Goal: Communication & Community: Answer question/provide support

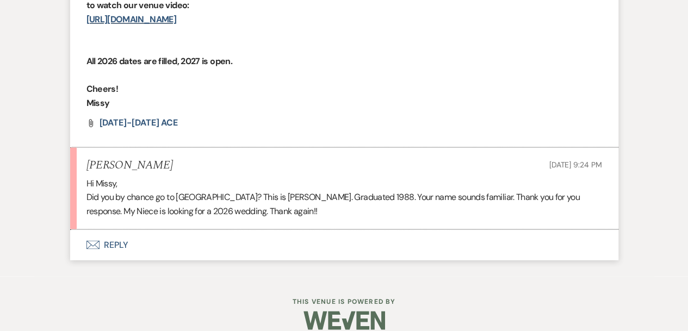
scroll to position [895, 0]
click at [96, 241] on use "button" at bounding box center [92, 245] width 13 height 9
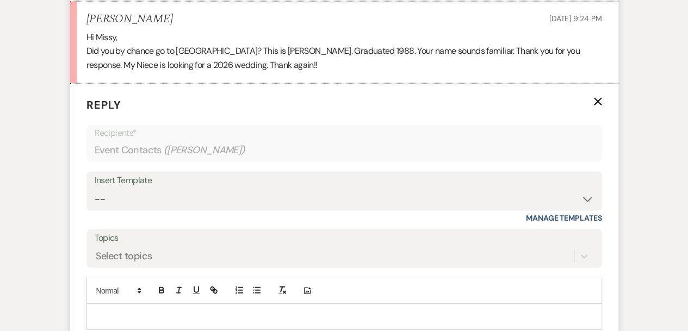
scroll to position [1098, 0]
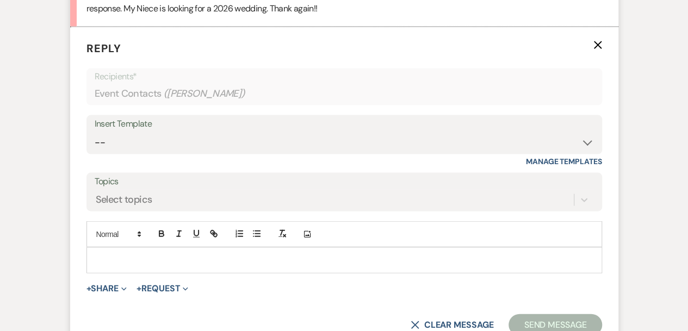
click at [110, 255] on p at bounding box center [344, 261] width 498 height 12
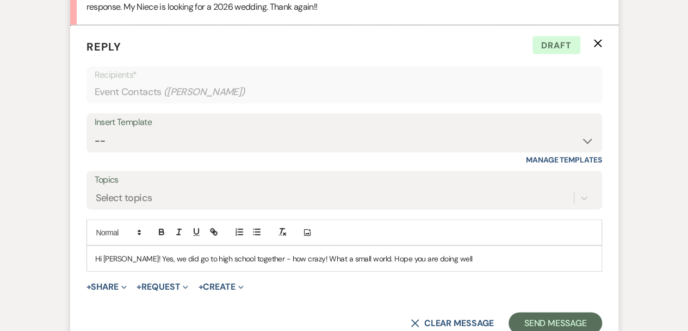
scroll to position [1148, 0]
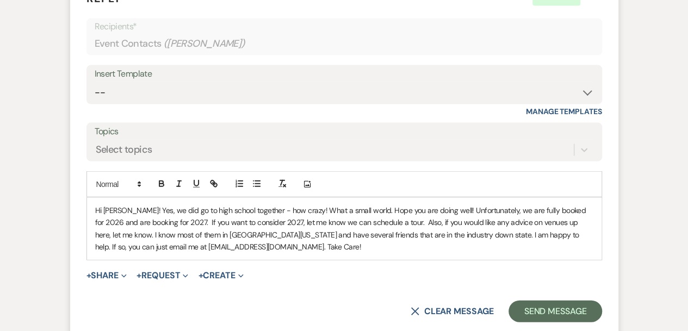
click at [317, 208] on p "Hi Shannon! Yes, we did go to high school together - how crazy! What a small wo…" at bounding box center [344, 229] width 498 height 49
click at [196, 208] on p "Hi Shannon! Yes, we did go to high school together - how crazy! What a small wo…" at bounding box center [344, 229] width 498 height 49
click at [235, 209] on p "Hi Shannon! Yes, we did go to high school together - how crazy! What a small wo…" at bounding box center [344, 229] width 498 height 49
click at [212, 206] on p "Hi Shannon! Yes, we did go to high school together - how crazy! What a small wo…" at bounding box center [344, 229] width 498 height 49
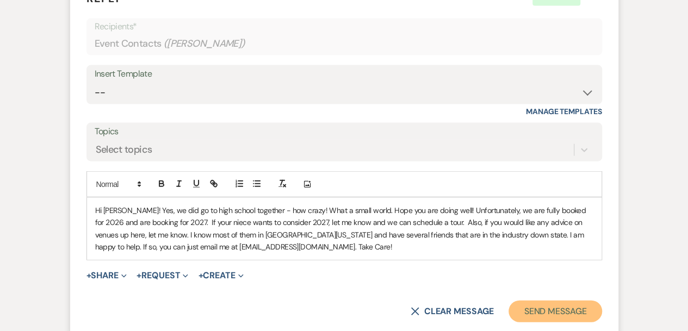
click at [542, 301] on button "Send Message" at bounding box center [555, 312] width 93 height 22
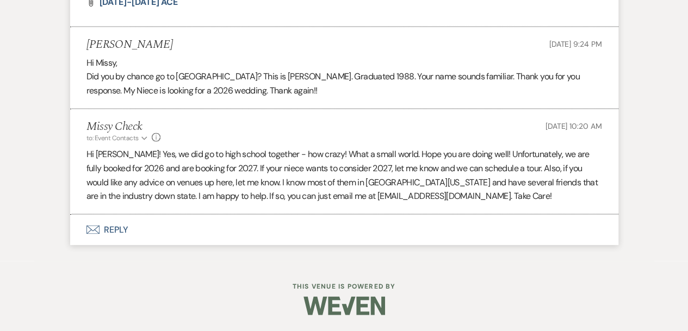
scroll to position [1001, 0]
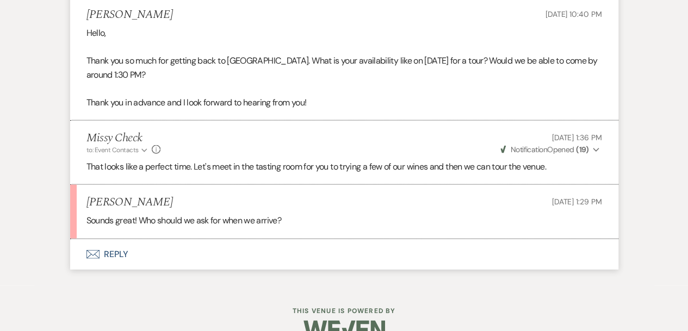
scroll to position [1212, 0]
drag, startPoint x: 148, startPoint y: 187, endPoint x: 90, endPoint y: 187, distance: 57.7
click at [90, 195] on div "[PERSON_NAME] [DATE] 1:29 PM" at bounding box center [345, 202] width 516 height 14
click at [157, 195] on div "[PERSON_NAME] [DATE] 1:29 PM" at bounding box center [345, 202] width 516 height 14
drag, startPoint x: 155, startPoint y: 186, endPoint x: 87, endPoint y: 183, distance: 67.5
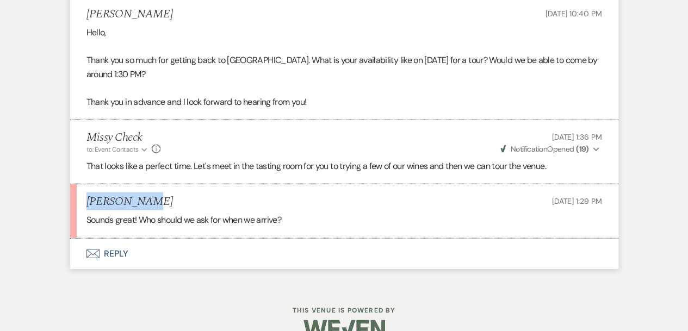
click at [87, 195] on div "[PERSON_NAME] [DATE] 1:29 PM" at bounding box center [345, 202] width 516 height 14
copy h5 "[PERSON_NAME]"
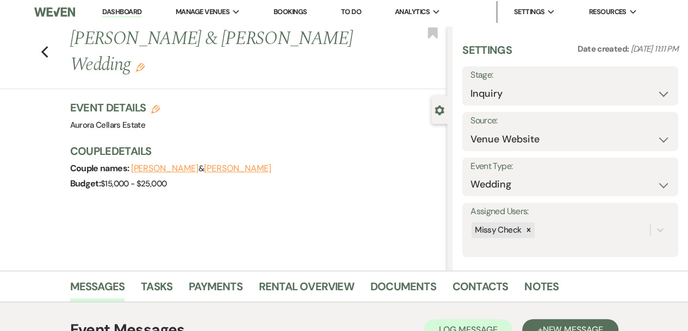
scroll to position [0, 0]
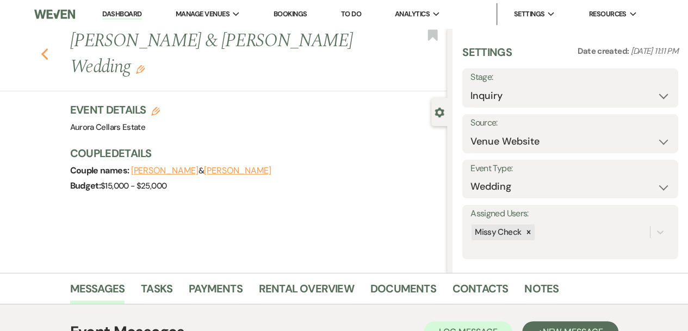
click at [48, 48] on use "button" at bounding box center [44, 54] width 7 height 12
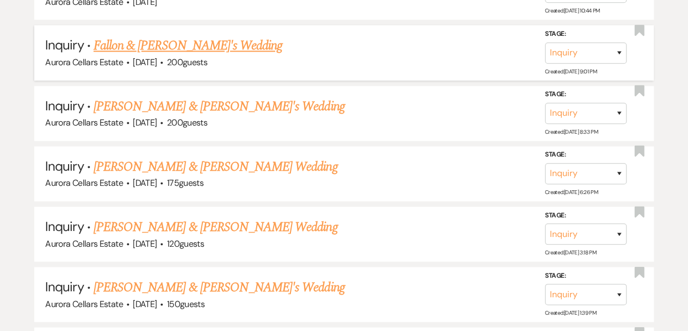
scroll to position [708, 0]
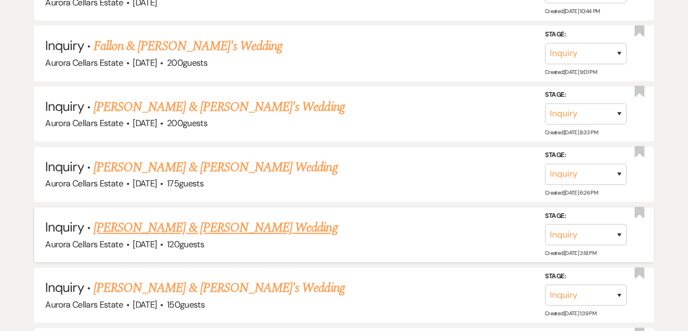
click at [224, 226] on link "[PERSON_NAME] & [PERSON_NAME] Wedding" at bounding box center [216, 228] width 244 height 20
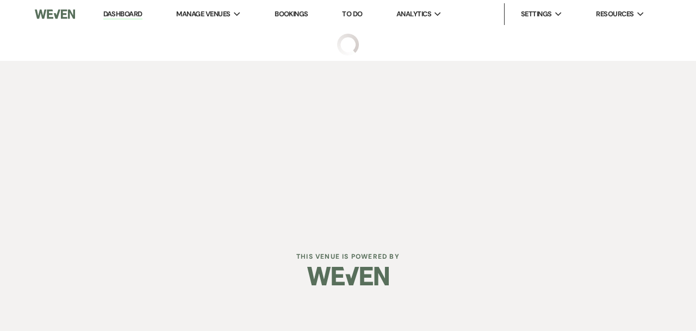
select select "5"
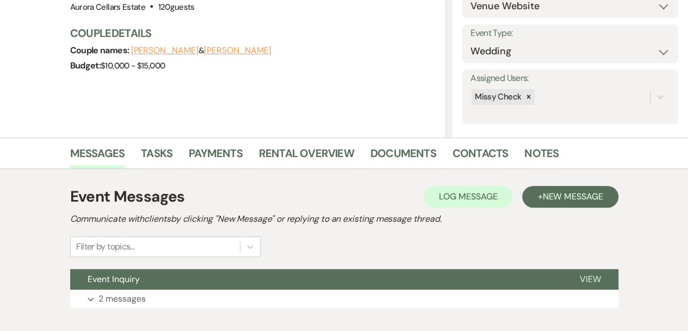
scroll to position [198, 0]
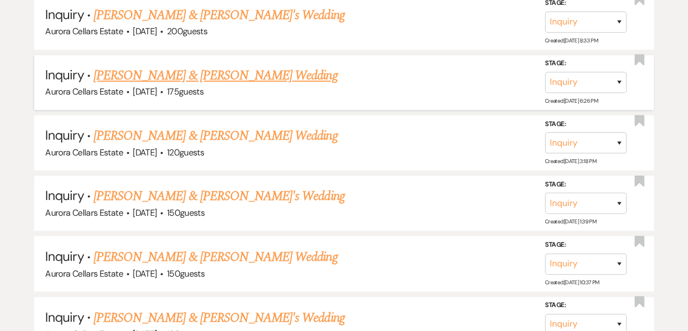
scroll to position [800, 0]
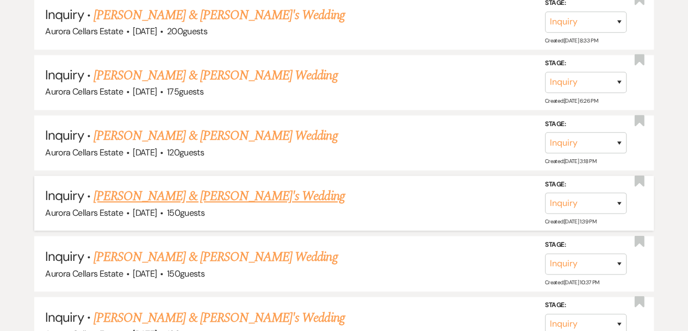
click at [192, 189] on link "[PERSON_NAME] & [PERSON_NAME]'s Wedding" at bounding box center [219, 197] width 251 height 20
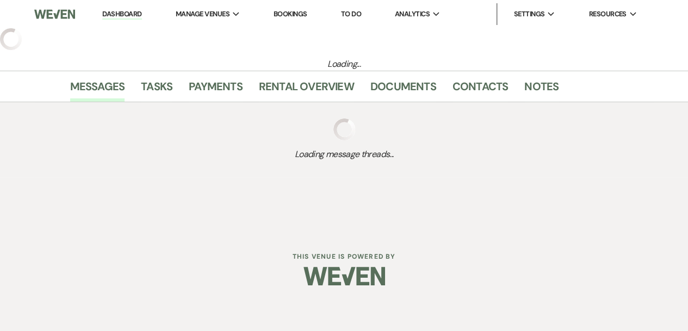
select select "5"
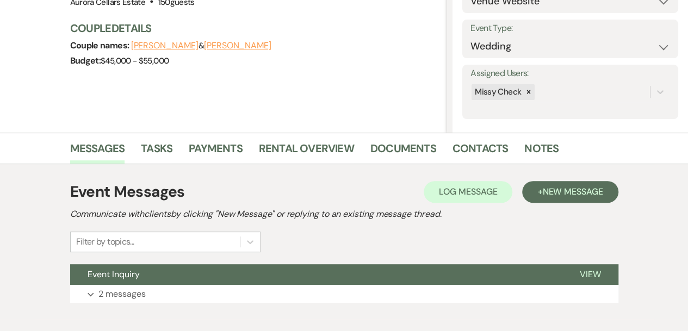
scroll to position [198, 0]
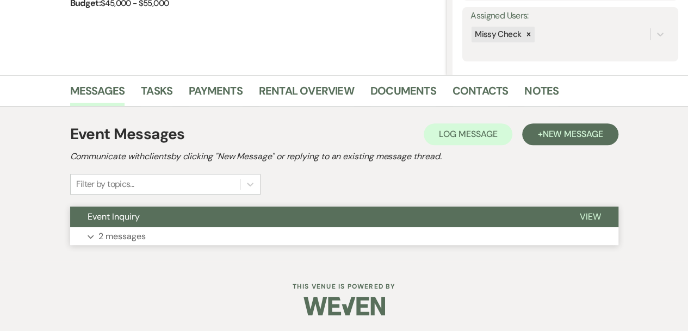
click at [210, 237] on button "Expand 2 messages" at bounding box center [344, 236] width 548 height 18
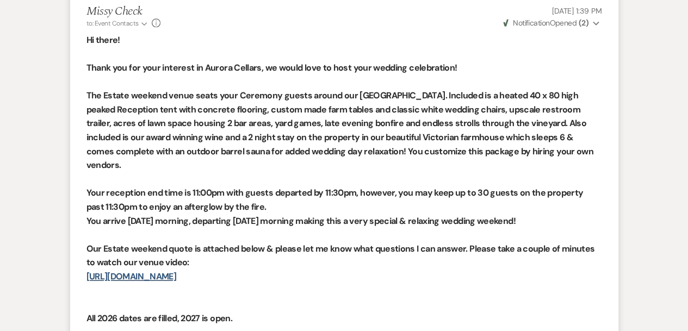
scroll to position [632, 0]
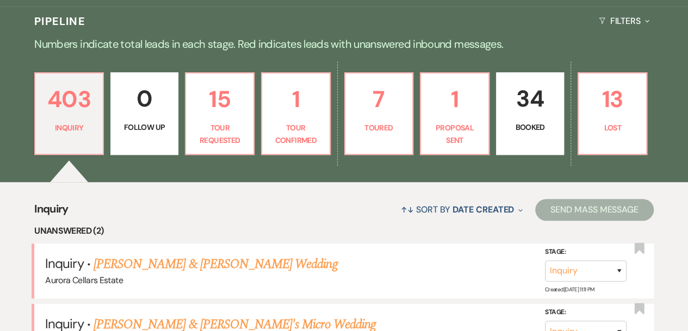
scroll to position [360, 0]
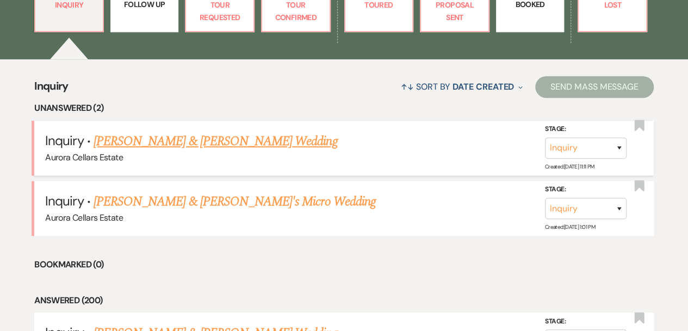
click at [212, 145] on link "[PERSON_NAME] & [PERSON_NAME] Wedding" at bounding box center [216, 142] width 244 height 20
select select "5"
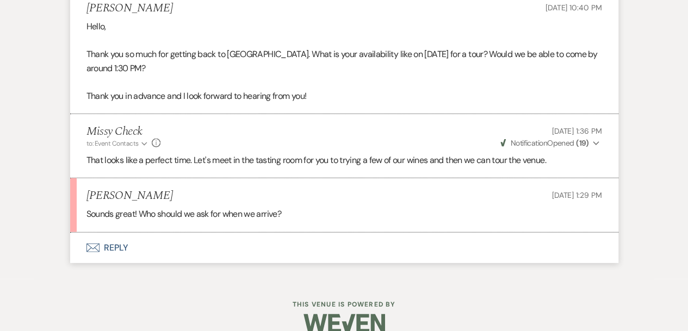
scroll to position [1219, 0]
click at [116, 232] on button "Envelope Reply" at bounding box center [344, 247] width 548 height 30
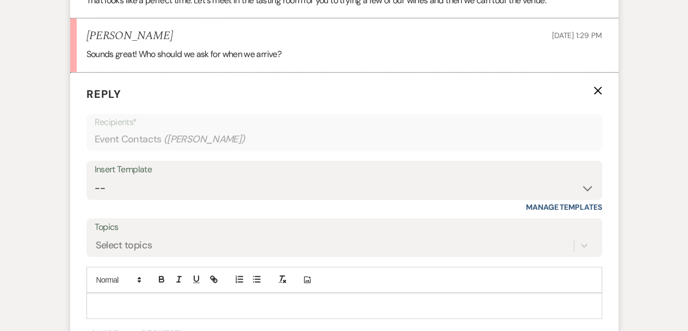
scroll to position [1384, 0]
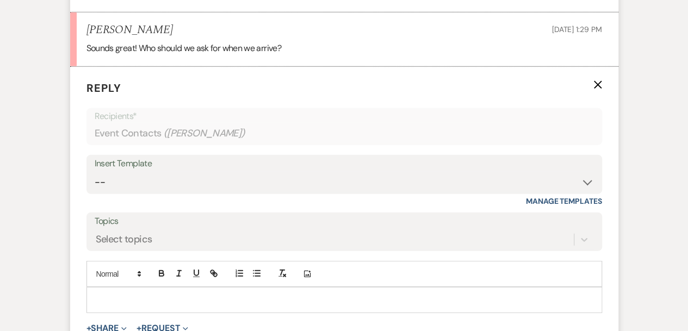
click at [119, 288] on div at bounding box center [344, 300] width 515 height 25
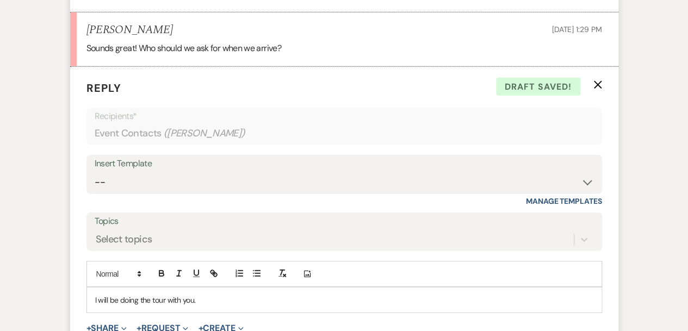
scroll to position [1503, 0]
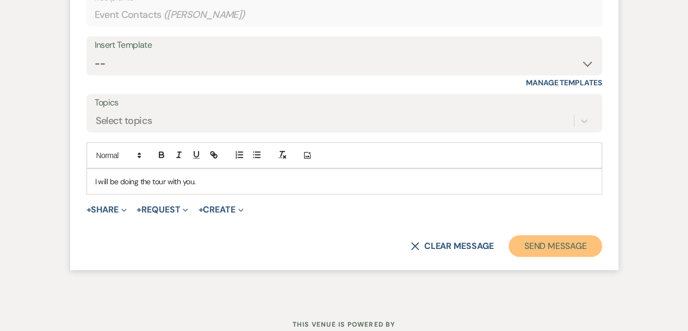
click at [528, 236] on button "Send Message" at bounding box center [555, 247] width 93 height 22
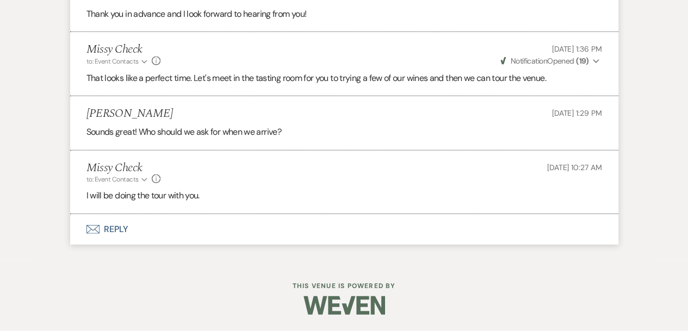
scroll to position [1284, 0]
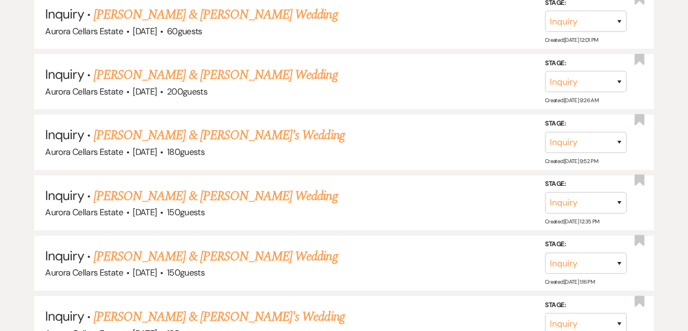
scroll to position [360, 0]
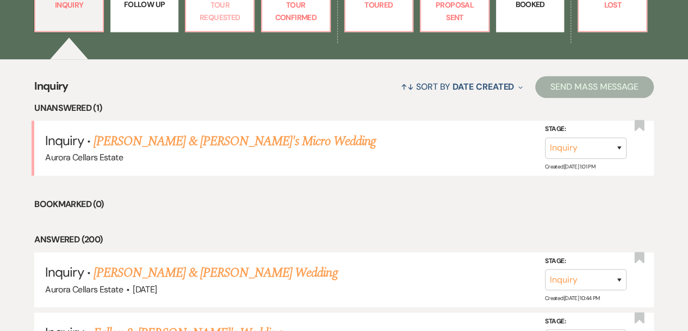
click at [220, 17] on p "Tour Requested" at bounding box center [220, 11] width 54 height 24
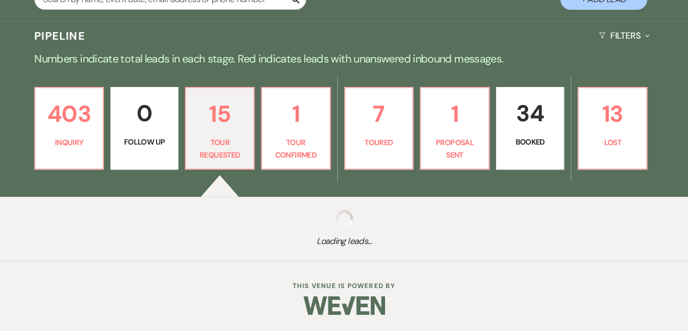
select select "2"
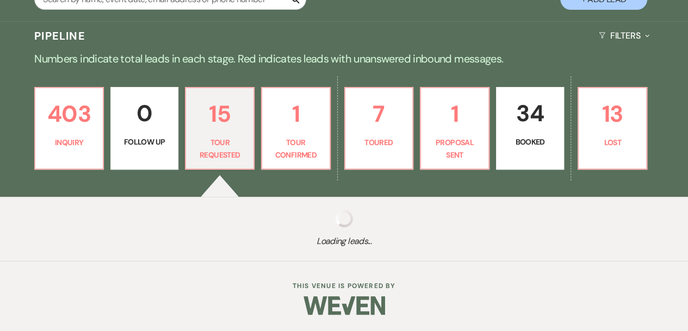
select select "2"
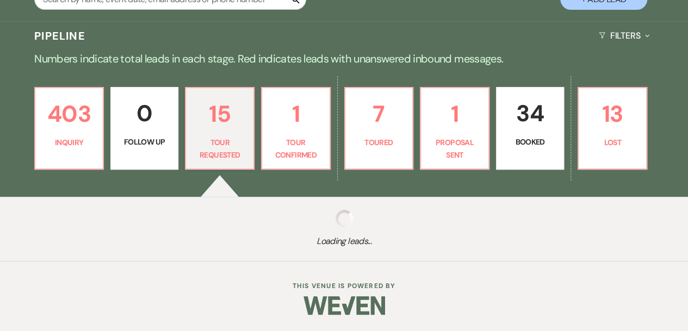
select select "2"
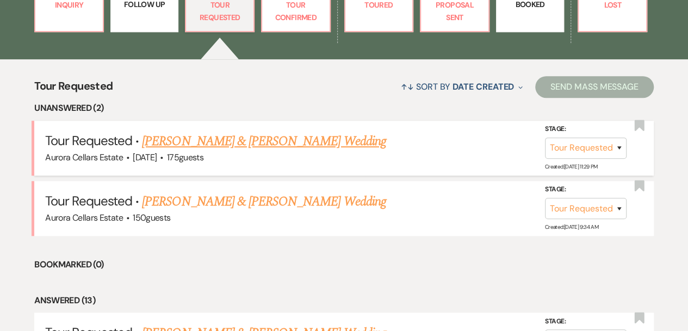
click at [264, 140] on link "[PERSON_NAME] & [PERSON_NAME] Wedding" at bounding box center [264, 142] width 244 height 20
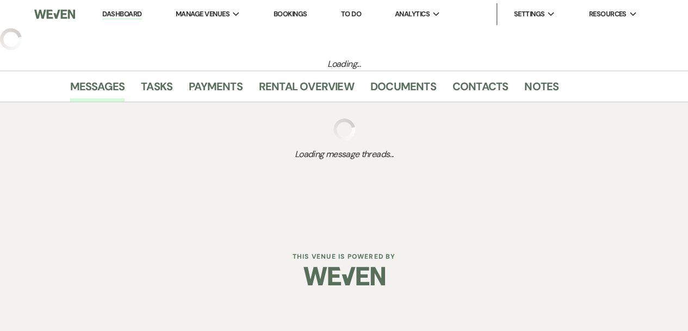
select select "2"
select select "5"
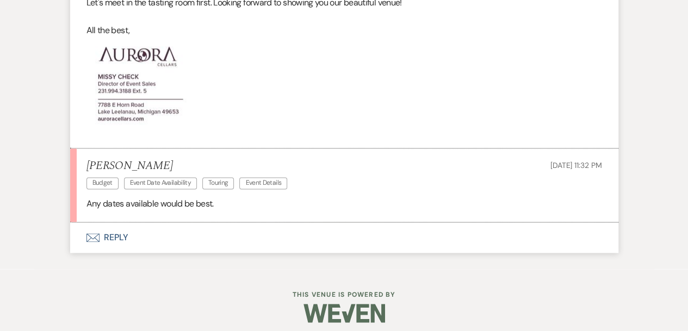
scroll to position [776, 0]
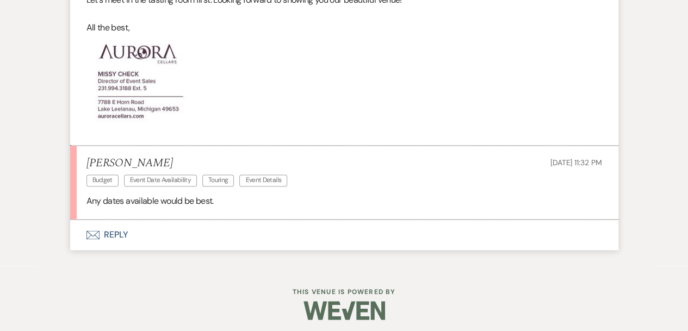
click at [96, 233] on icon "Envelope" at bounding box center [93, 235] width 13 height 9
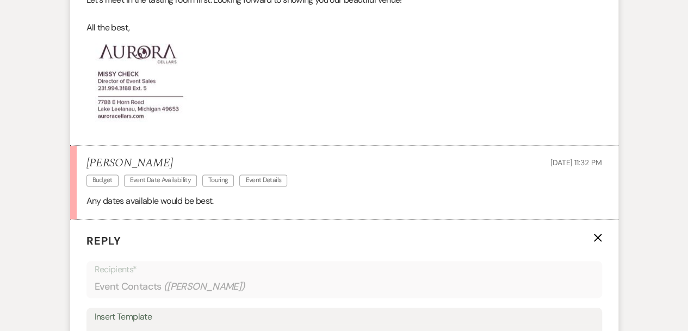
scroll to position [945, 0]
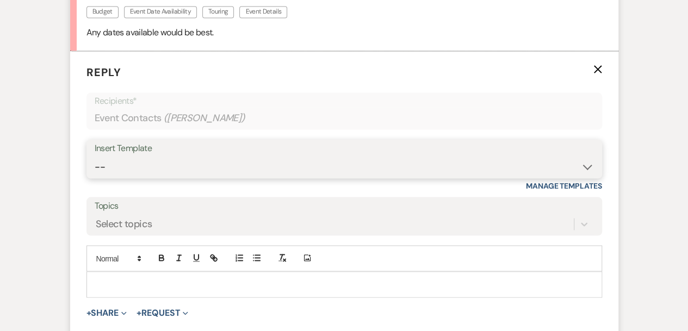
click at [589, 166] on select "-- Weven Planning Portal Introduction (Booked Events) Tour Request Response Fol…" at bounding box center [344, 166] width 499 height 21
select select "5850"
click at [95, 156] on select "-- Weven Planning Portal Introduction (Booked Events) Tour Request Response Fol…" at bounding box center [344, 166] width 499 height 21
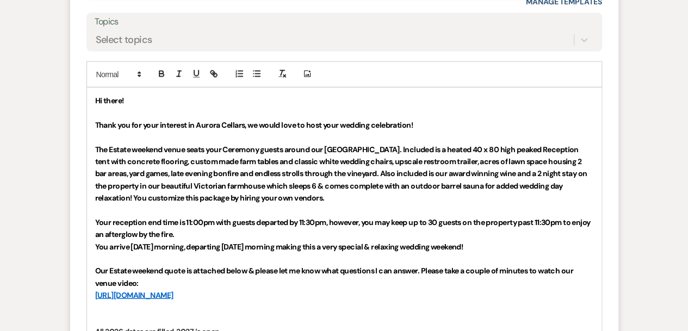
scroll to position [1129, 0]
click at [422, 120] on p "Thank you for your interest in Aurora Cellars, we would love to host your weddi…" at bounding box center [344, 125] width 498 height 12
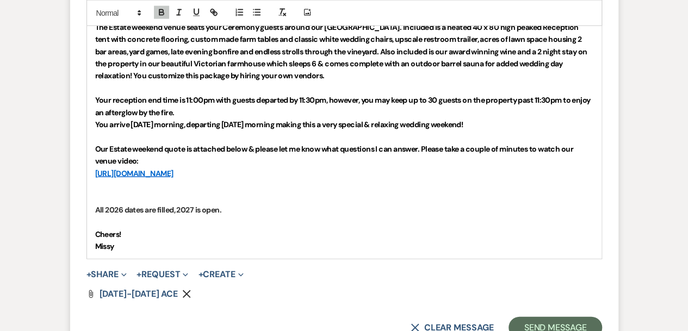
scroll to position [1340, 0]
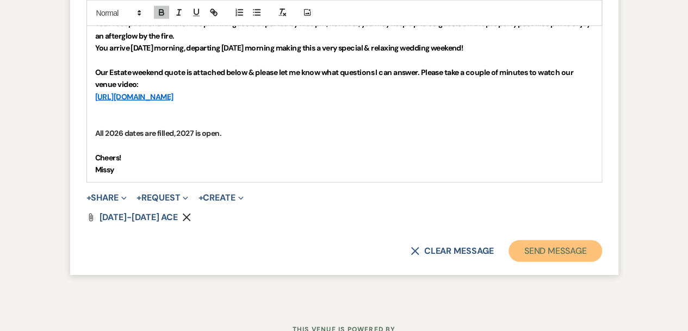
click at [550, 242] on button "Send Message" at bounding box center [555, 251] width 93 height 22
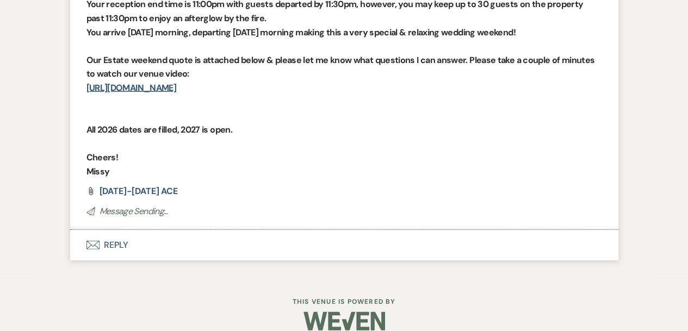
scroll to position [1189, 0]
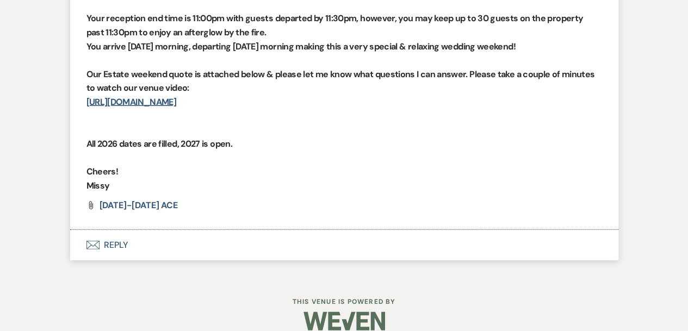
scroll to position [360, 0]
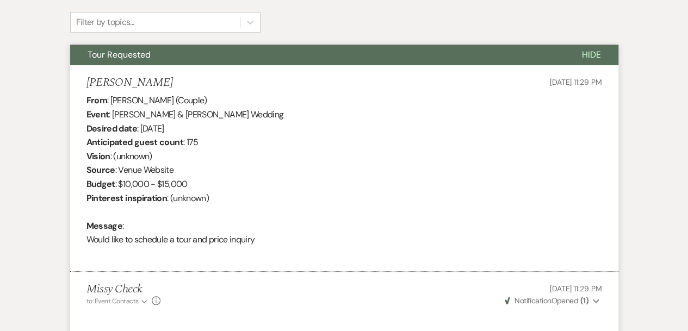
select select "2"
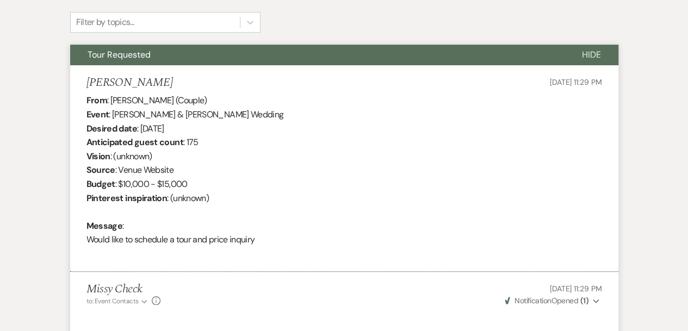
select select "2"
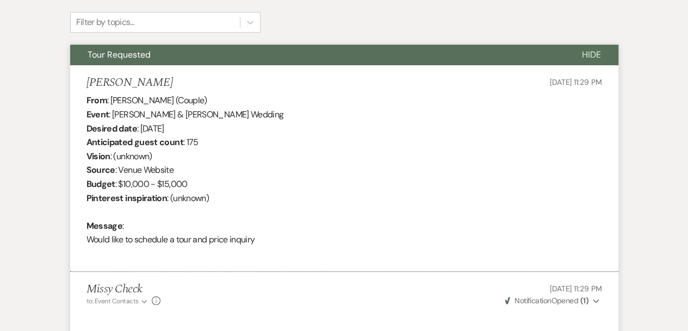
select select "2"
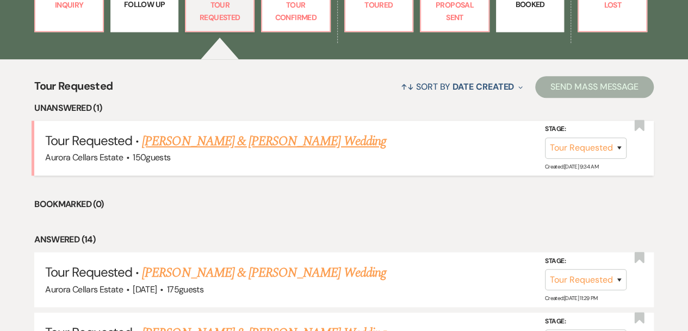
click at [198, 140] on link "[PERSON_NAME] & [PERSON_NAME] Wedding" at bounding box center [264, 142] width 244 height 20
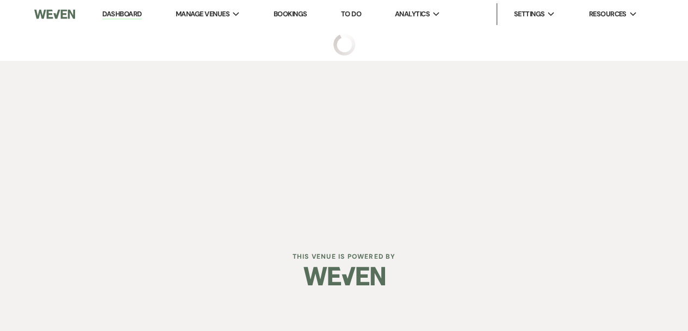
select select "2"
select select "5"
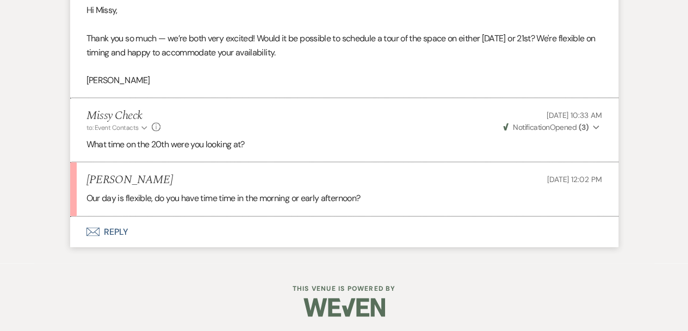
scroll to position [1008, 0]
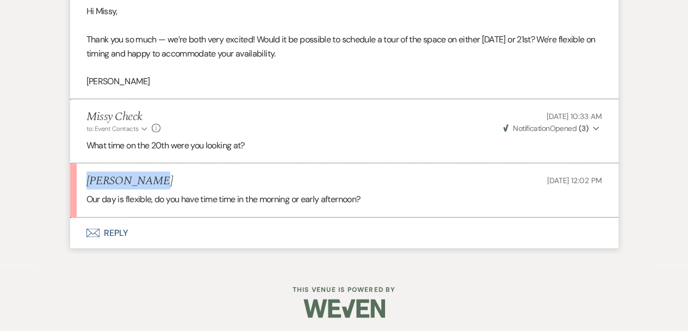
drag, startPoint x: 149, startPoint y: 177, endPoint x: 88, endPoint y: 182, distance: 60.6
click at [88, 182] on div "[PERSON_NAME] [DATE] 12:02 PM" at bounding box center [345, 181] width 516 height 14
copy h5 "[PERSON_NAME]"
click at [115, 227] on button "Envelope Reply" at bounding box center [344, 233] width 548 height 30
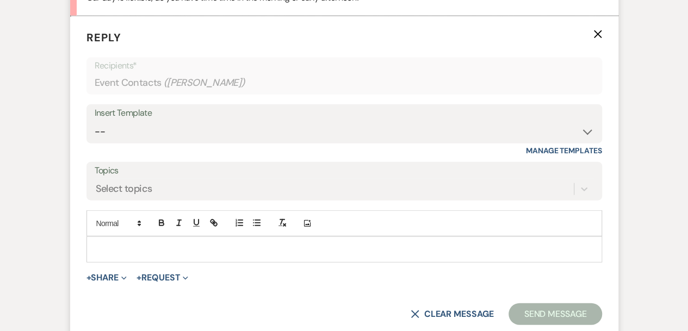
scroll to position [1212, 0]
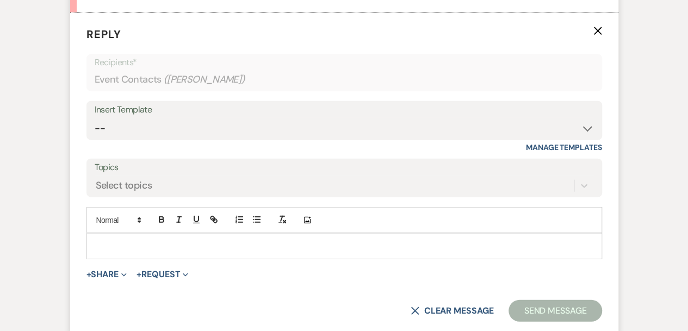
click at [122, 240] on p at bounding box center [344, 246] width 498 height 12
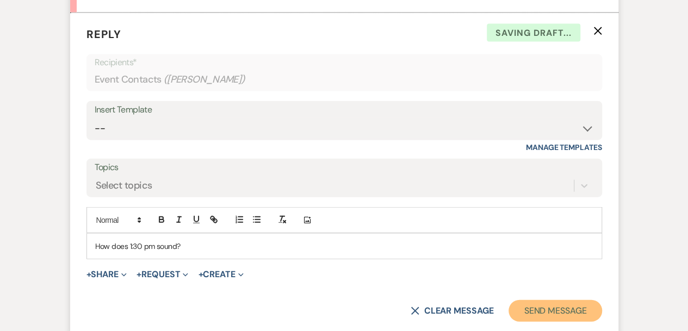
click at [551, 311] on button "Send Message" at bounding box center [555, 311] width 93 height 22
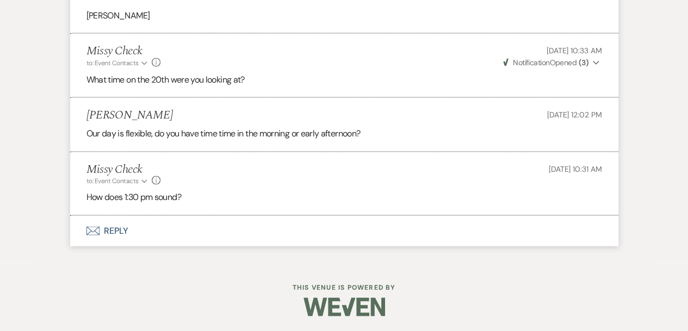
scroll to position [1072, 0]
click at [98, 230] on icon "Envelope" at bounding box center [93, 231] width 13 height 9
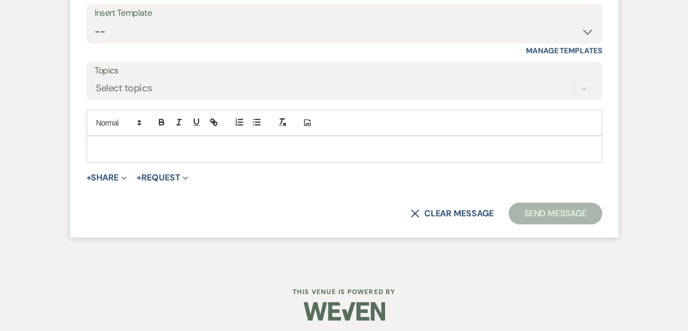
scroll to position [1374, 0]
click at [120, 143] on p at bounding box center [344, 149] width 498 height 12
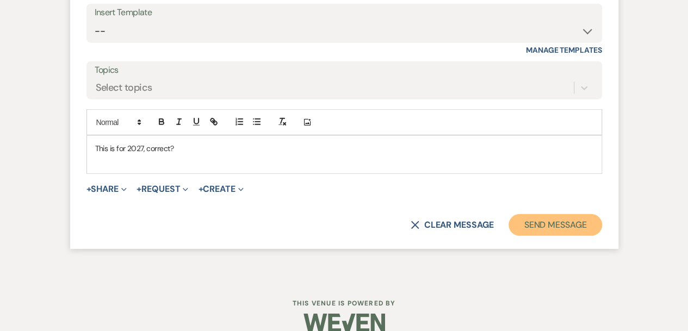
click at [572, 219] on button "Send Message" at bounding box center [555, 225] width 93 height 22
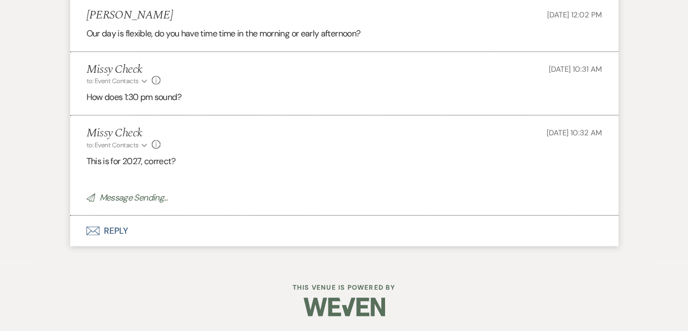
scroll to position [1150, 0]
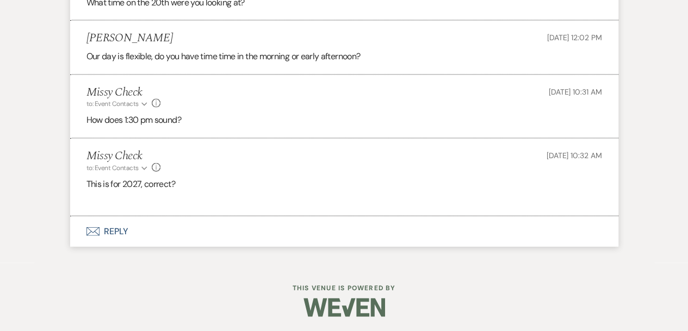
click at [113, 227] on button "Envelope Reply" at bounding box center [344, 232] width 548 height 30
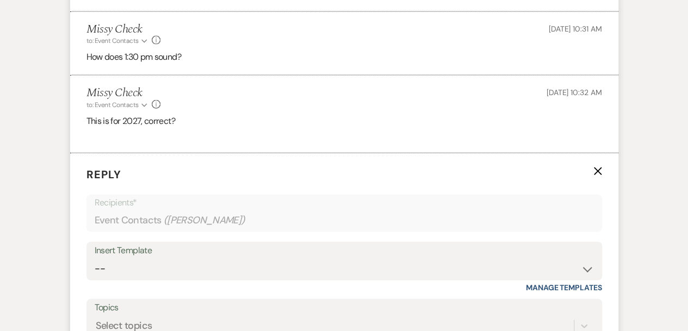
scroll to position [1214, 0]
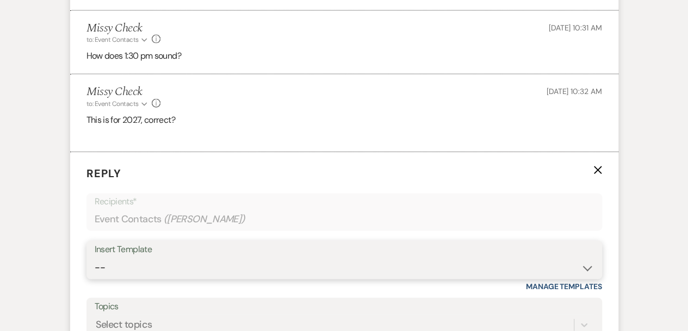
click at [588, 267] on select "-- Weven Planning Portal Introduction (Booked Events) Tour Request Response Fol…" at bounding box center [344, 267] width 499 height 21
select select "5850"
click at [95, 257] on select "-- Weven Planning Portal Introduction (Booked Events) Tour Request Response Fol…" at bounding box center [344, 267] width 499 height 21
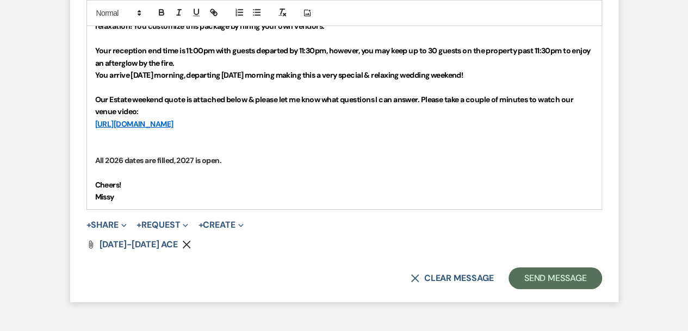
scroll to position [1674, 0]
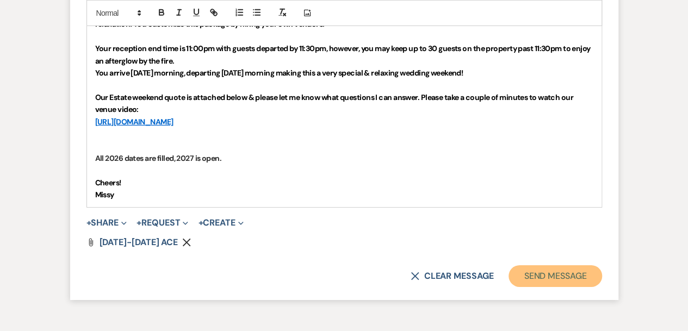
click at [553, 275] on button "Send Message" at bounding box center [555, 277] width 93 height 22
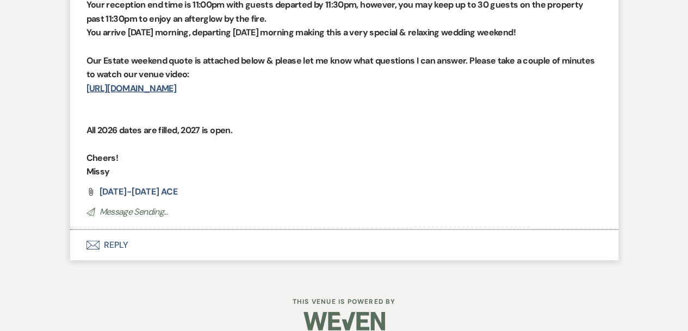
scroll to position [360, 0]
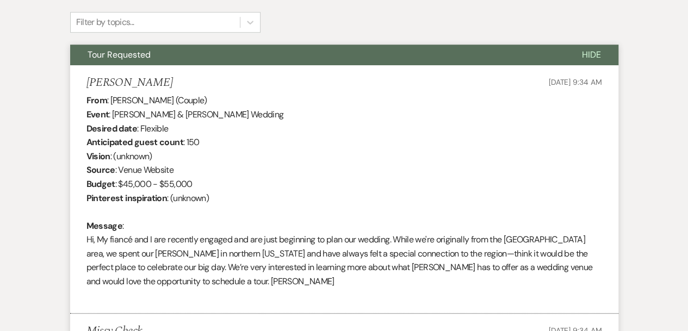
select select "2"
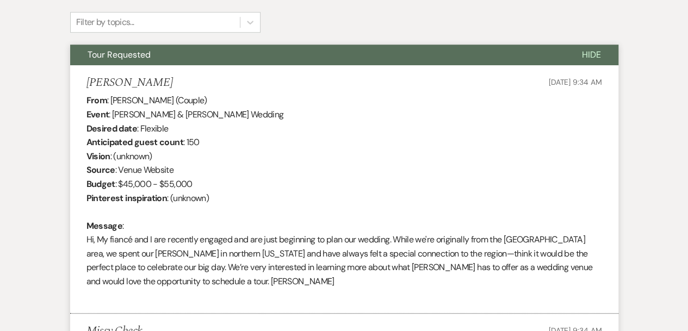
select select "2"
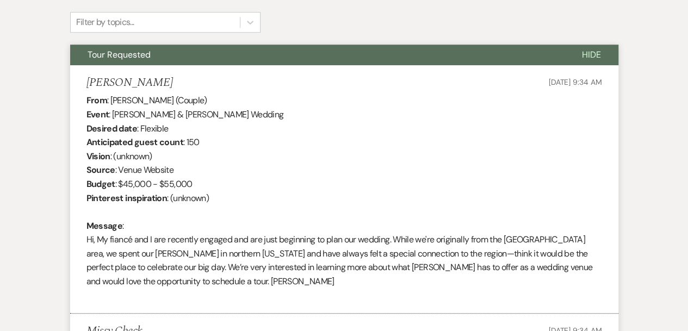
select select "2"
